Goal: Task Accomplishment & Management: Use online tool/utility

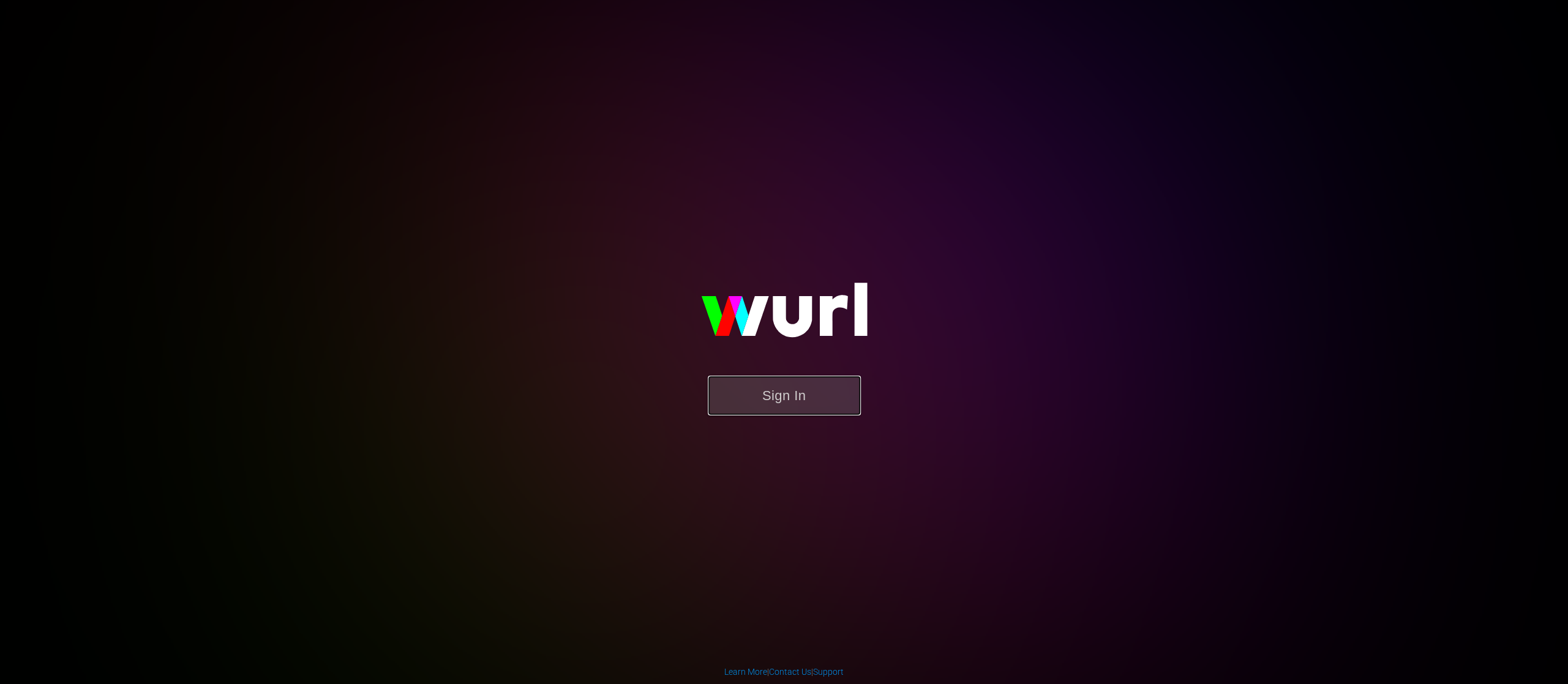
click at [811, 391] on button "Sign In" at bounding box center [784, 396] width 153 height 40
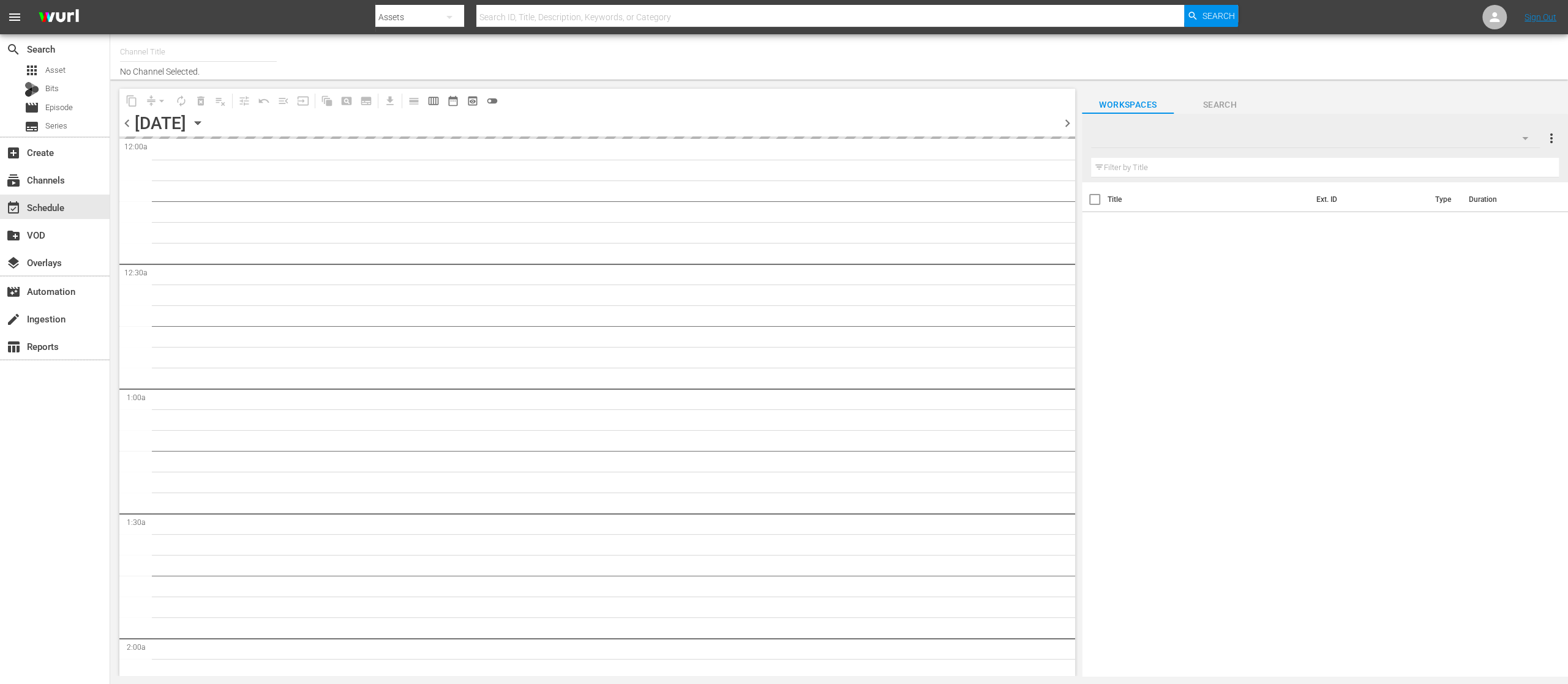
type input "United Fight Alliance (1569)"
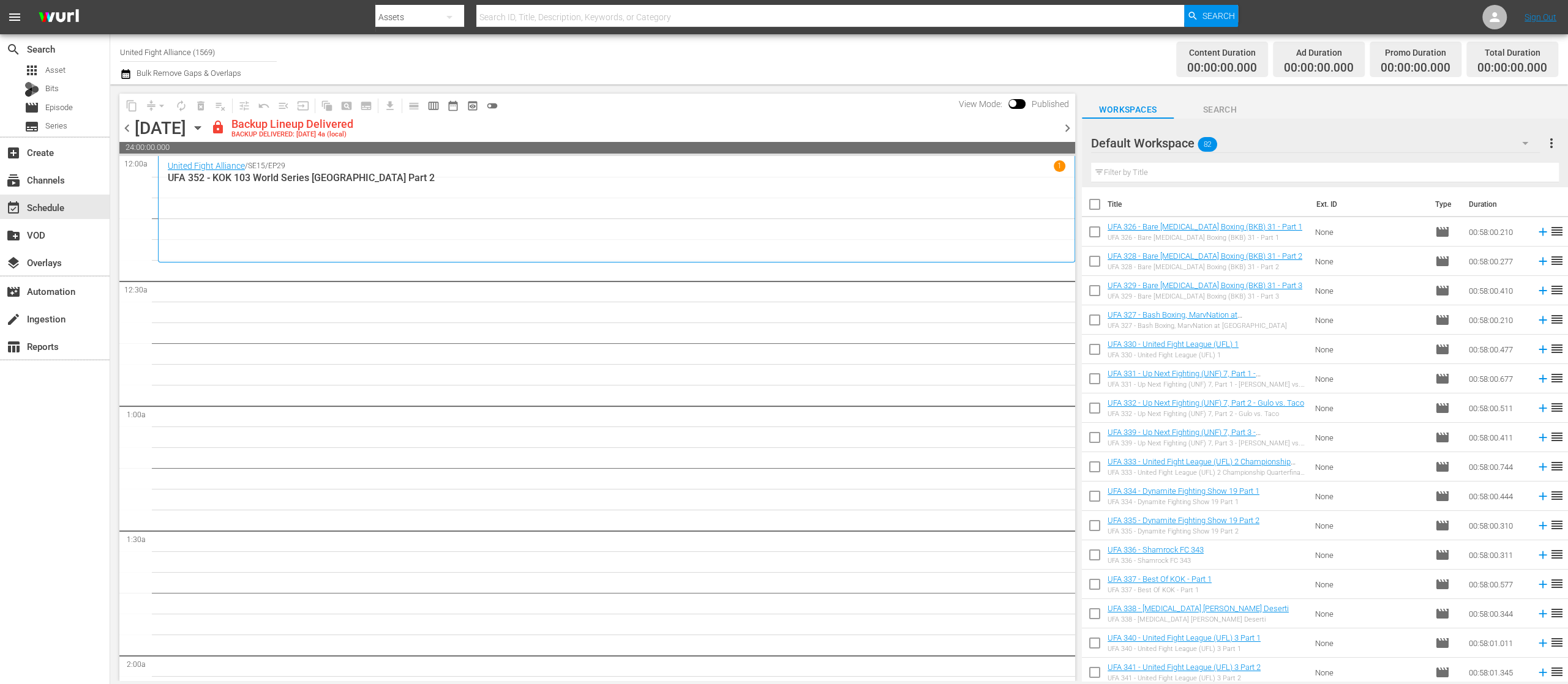
click at [1065, 120] on span "chevron_right" at bounding box center [1067, 128] width 15 height 15
click at [1023, 125] on div "Unlock and Edit" at bounding box center [1019, 127] width 60 height 22
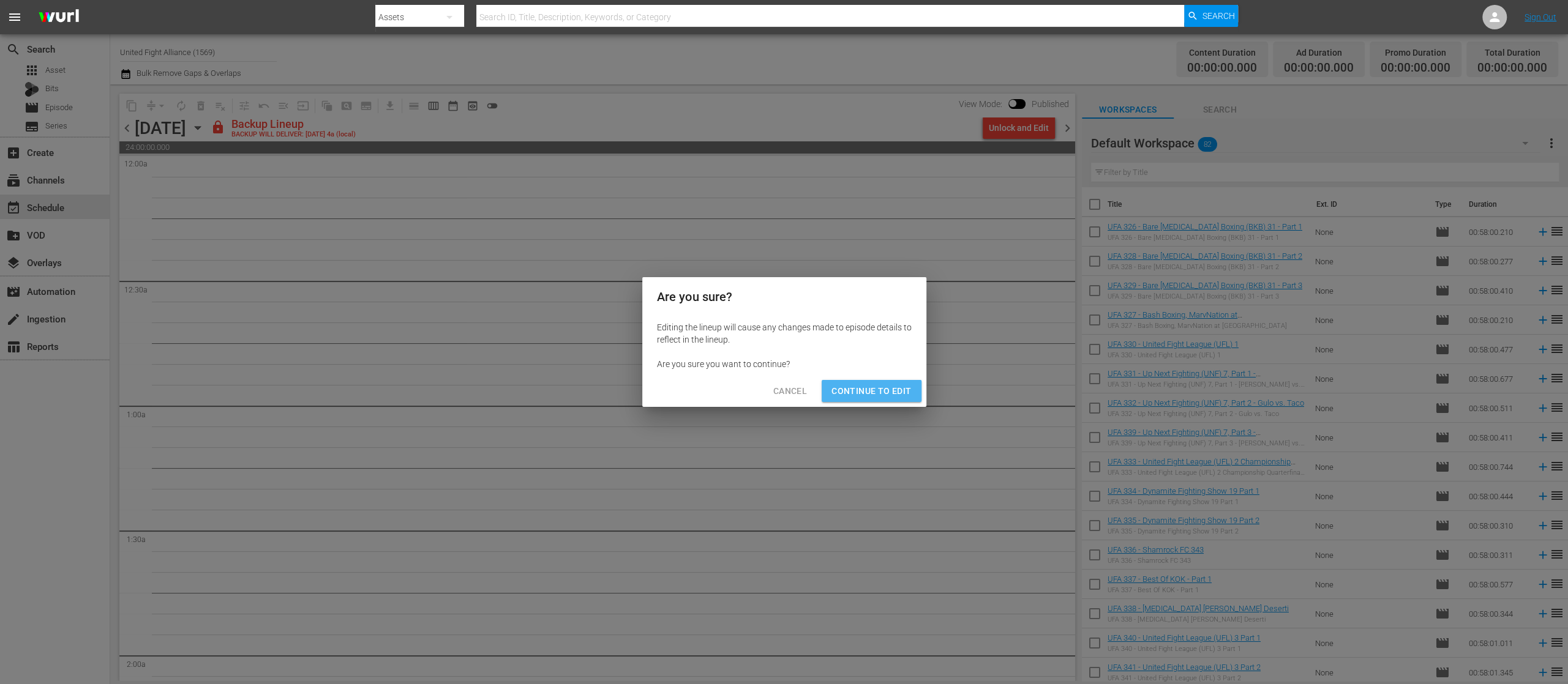
click at [879, 394] on span "Continue to Edit" at bounding box center [871, 391] width 80 height 15
